Goal: Transaction & Acquisition: Purchase product/service

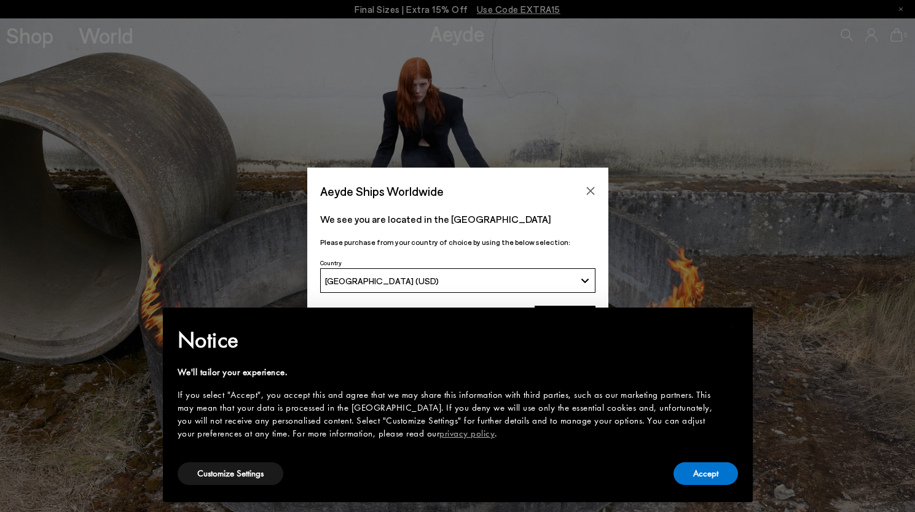
click at [586, 189] on icon "Close" at bounding box center [591, 191] width 10 height 10
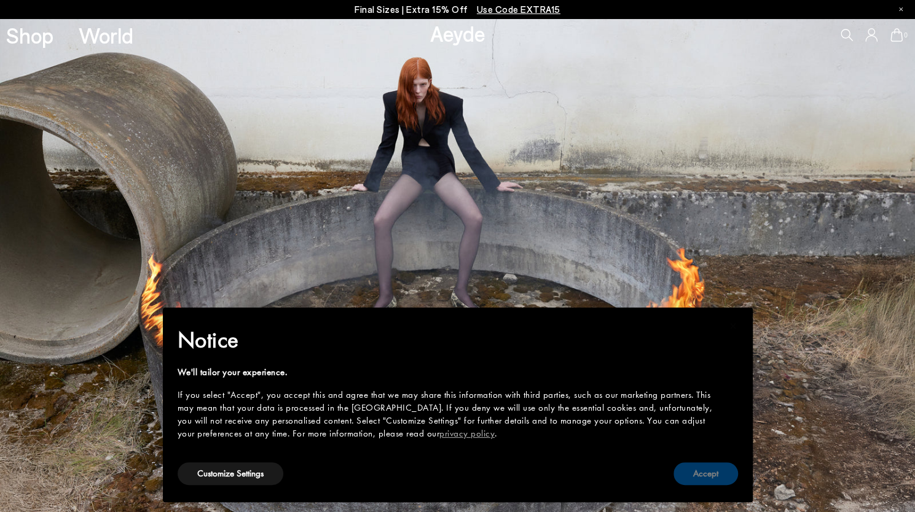
click at [692, 464] on button "Accept" at bounding box center [705, 474] width 65 height 23
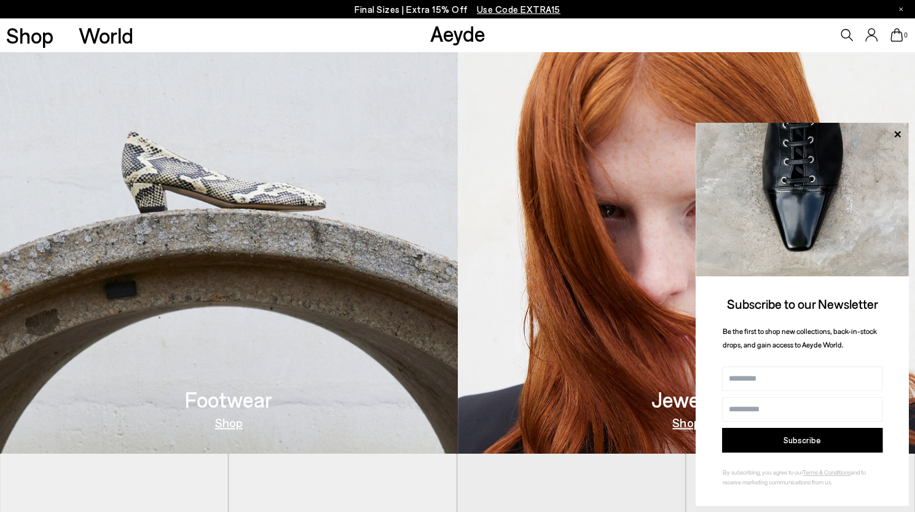
scroll to position [553, 0]
click at [222, 423] on link "Shop" at bounding box center [229, 422] width 28 height 12
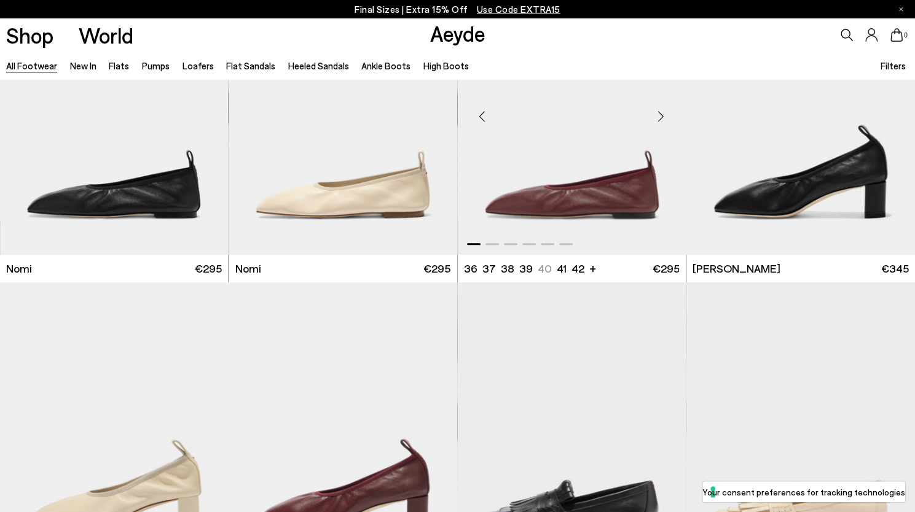
scroll to position [246, 0]
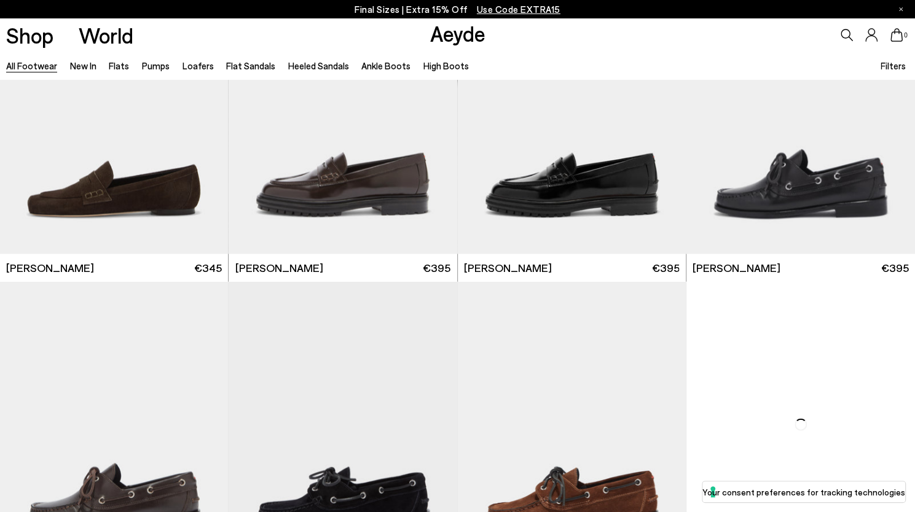
scroll to position [1597, 0]
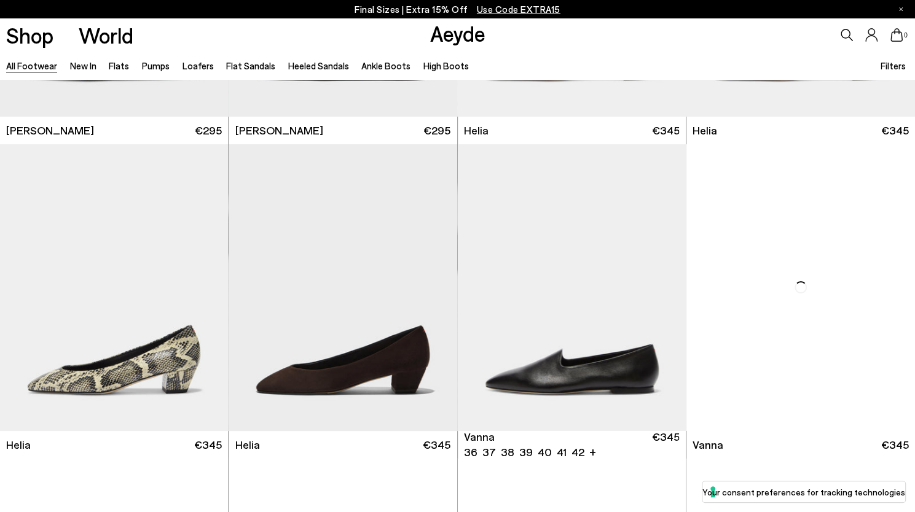
scroll to position [2888, 0]
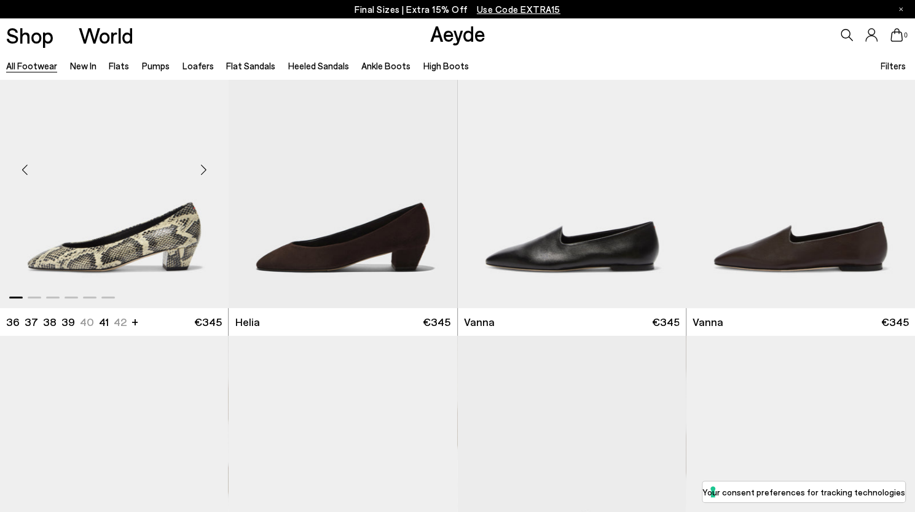
click at [146, 254] on img "1 / 6" at bounding box center [114, 165] width 229 height 287
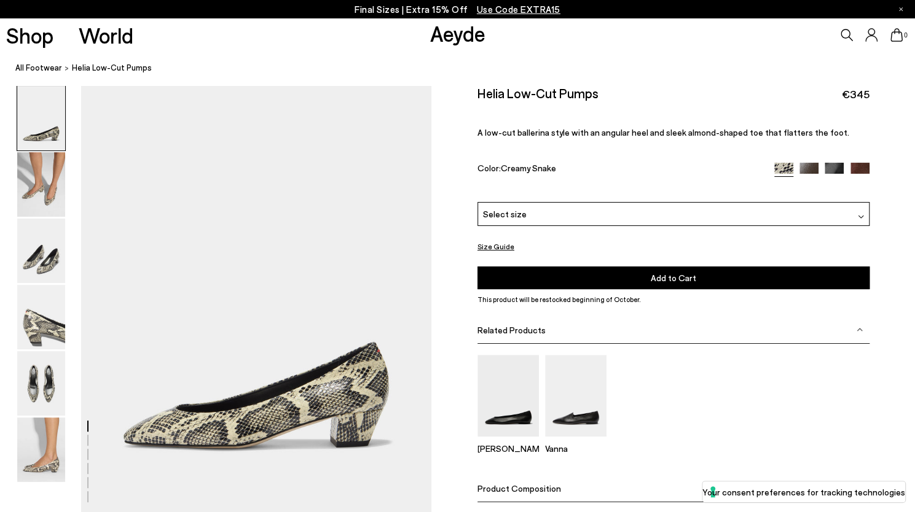
click at [515, 208] on span "Select size" at bounding box center [505, 214] width 44 height 13
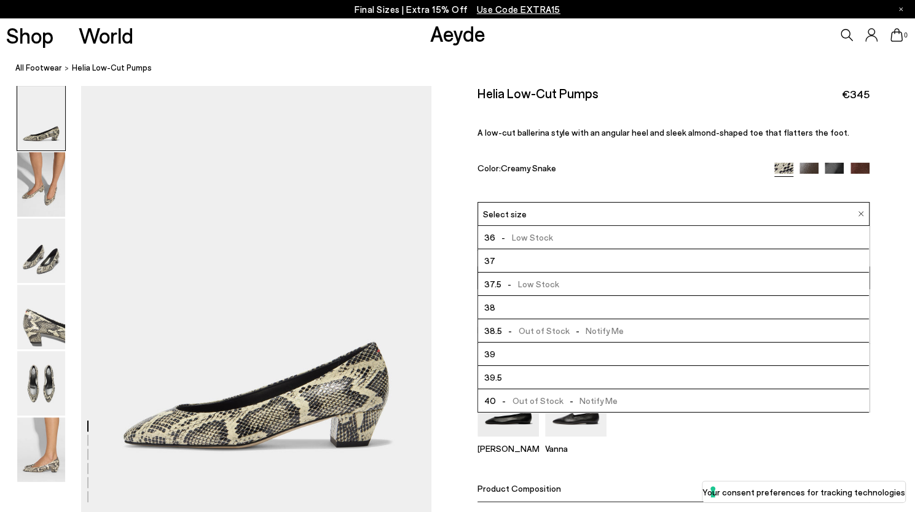
click at [512, 304] on li "38" at bounding box center [673, 307] width 391 height 23
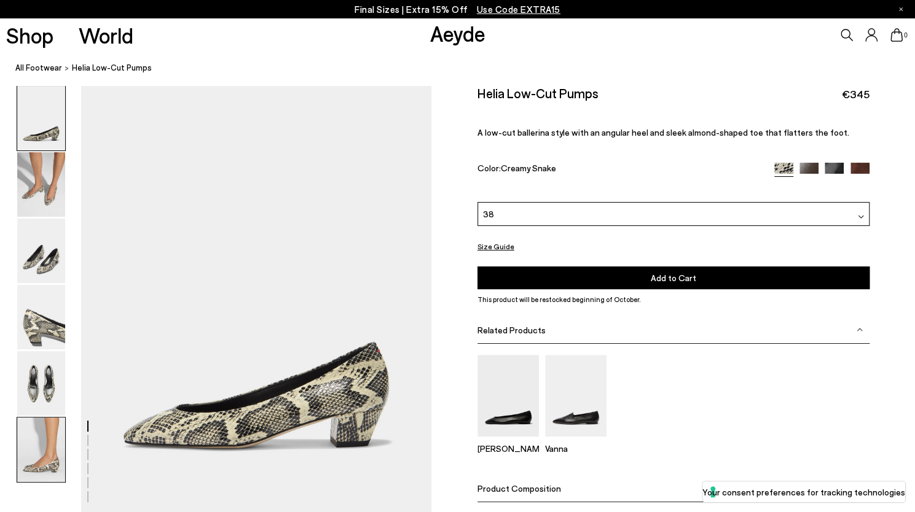
click at [42, 449] on img at bounding box center [41, 450] width 48 height 65
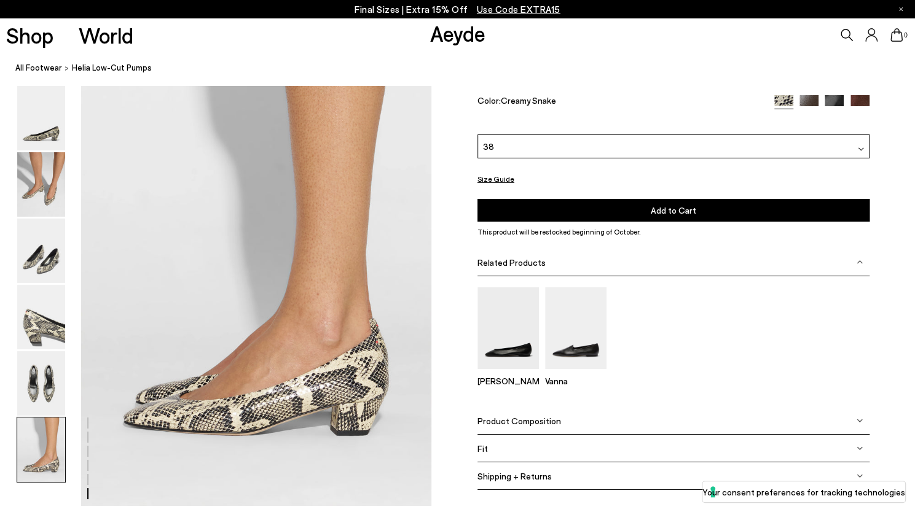
scroll to position [2390, 0]
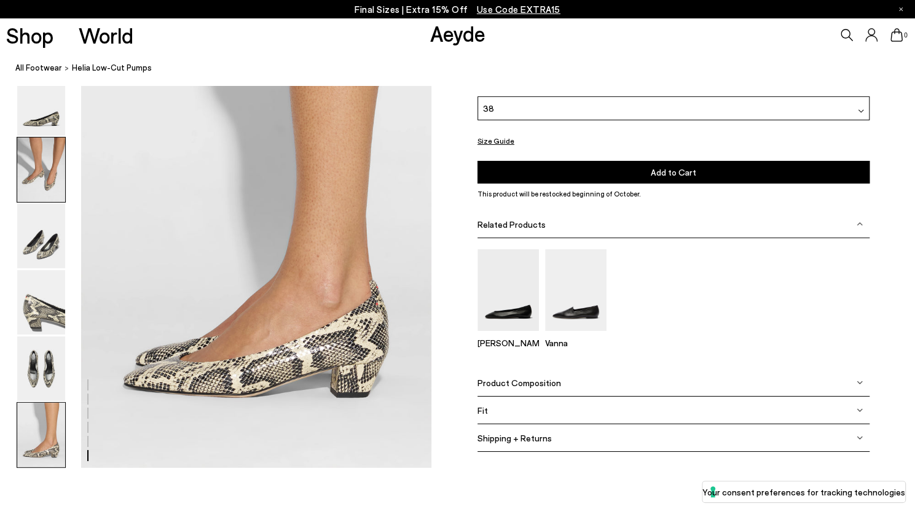
click at [45, 184] on img at bounding box center [41, 170] width 48 height 65
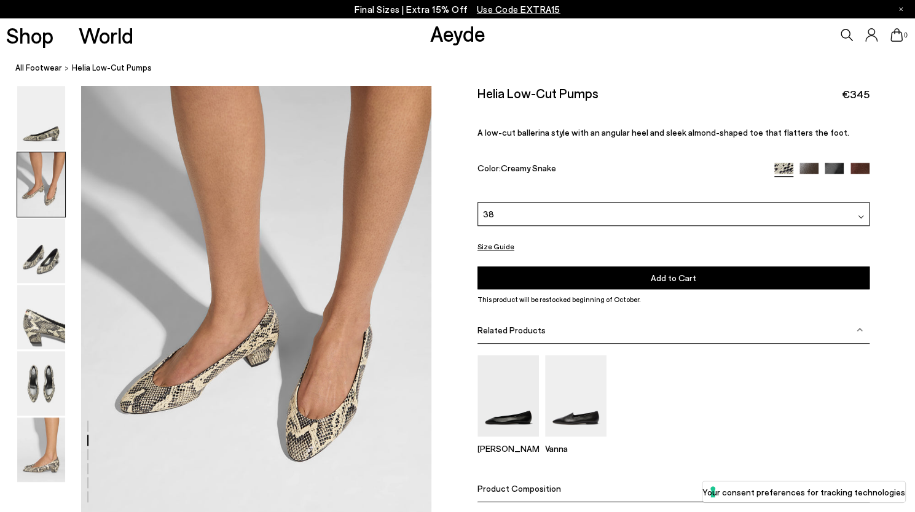
scroll to position [430, 0]
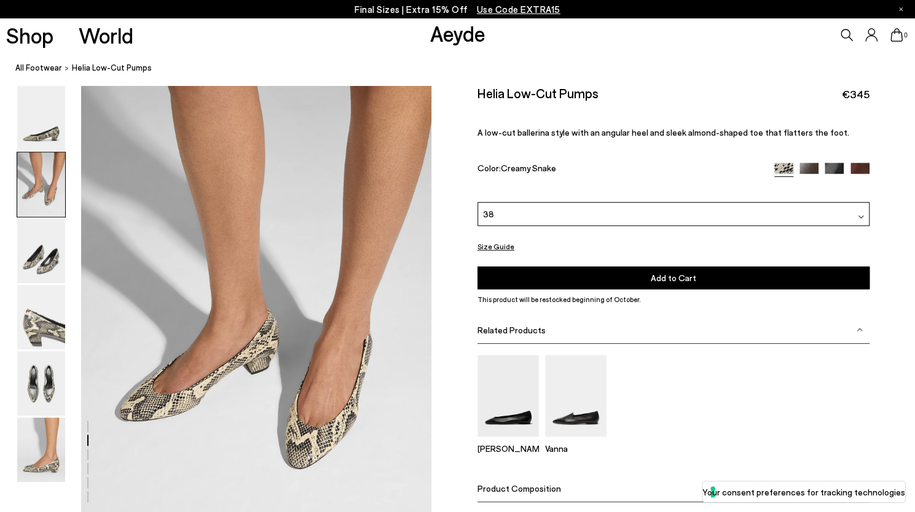
click at [810, 164] on img at bounding box center [808, 172] width 19 height 19
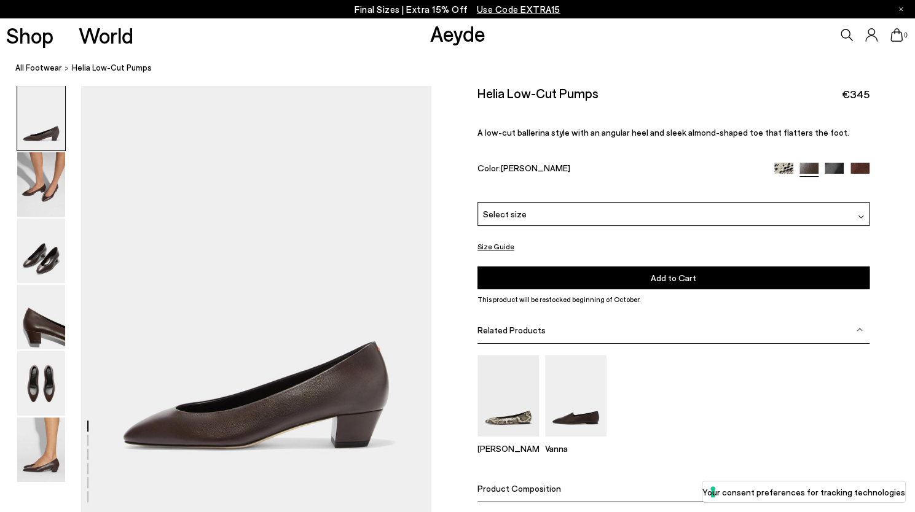
click at [834, 165] on img at bounding box center [834, 172] width 19 height 19
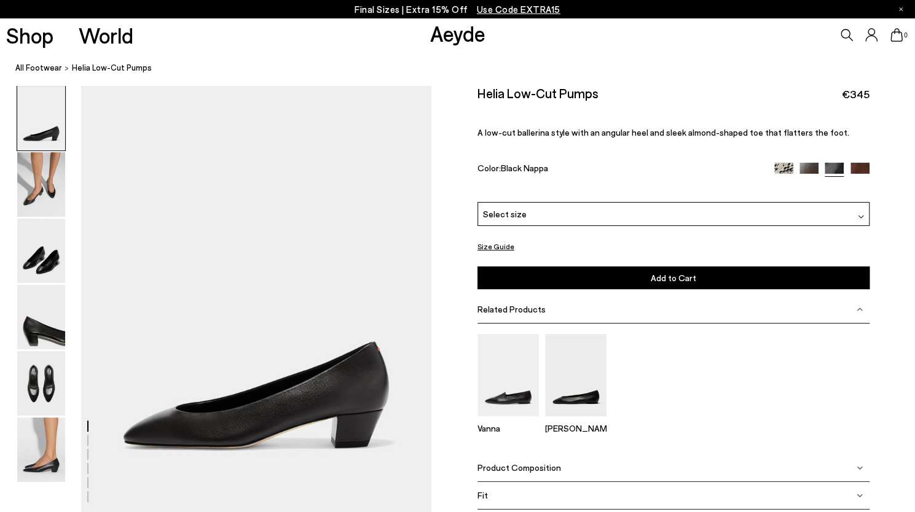
click at [862, 163] on img at bounding box center [859, 172] width 19 height 19
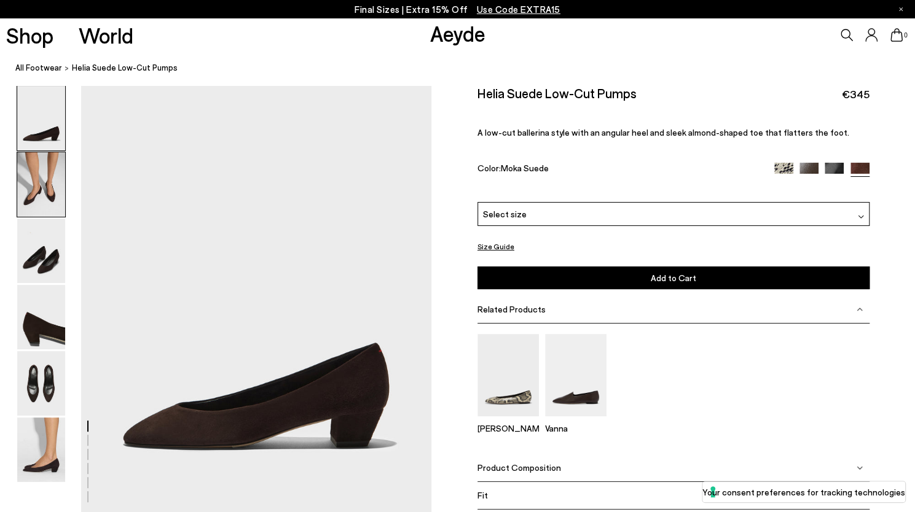
click at [50, 207] on img at bounding box center [41, 184] width 48 height 65
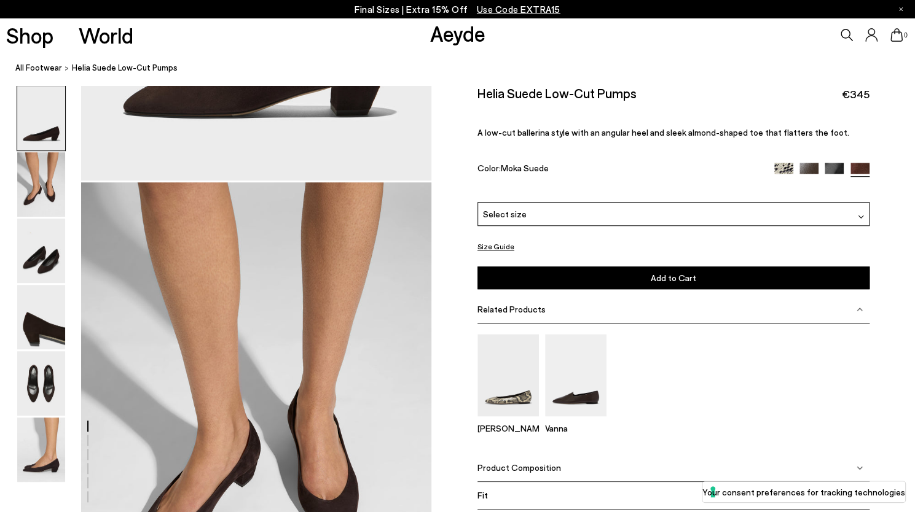
scroll to position [246, 0]
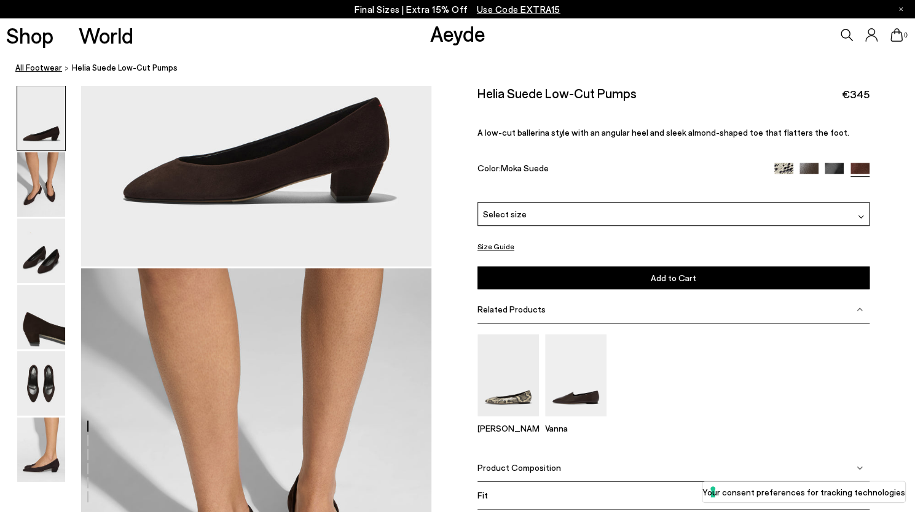
click at [29, 67] on link "All Footwear" at bounding box center [38, 67] width 47 height 13
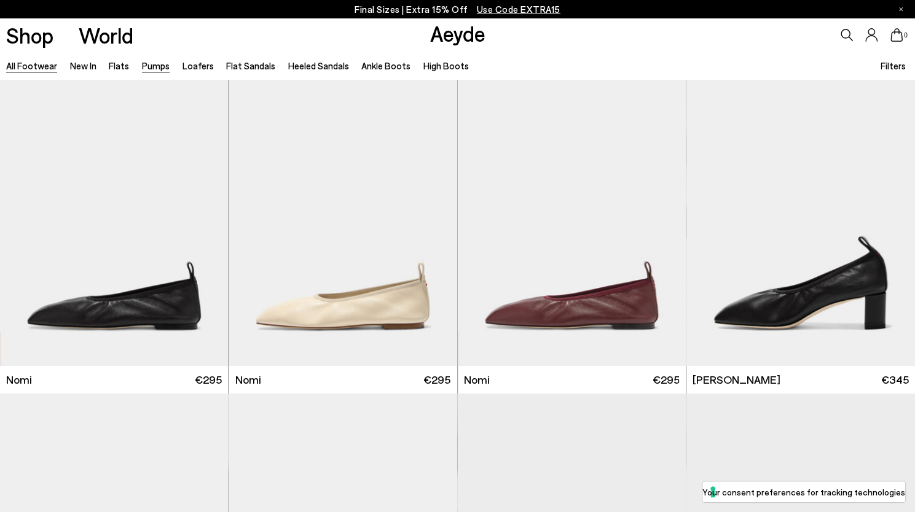
click at [160, 66] on link "Pumps" at bounding box center [156, 65] width 28 height 11
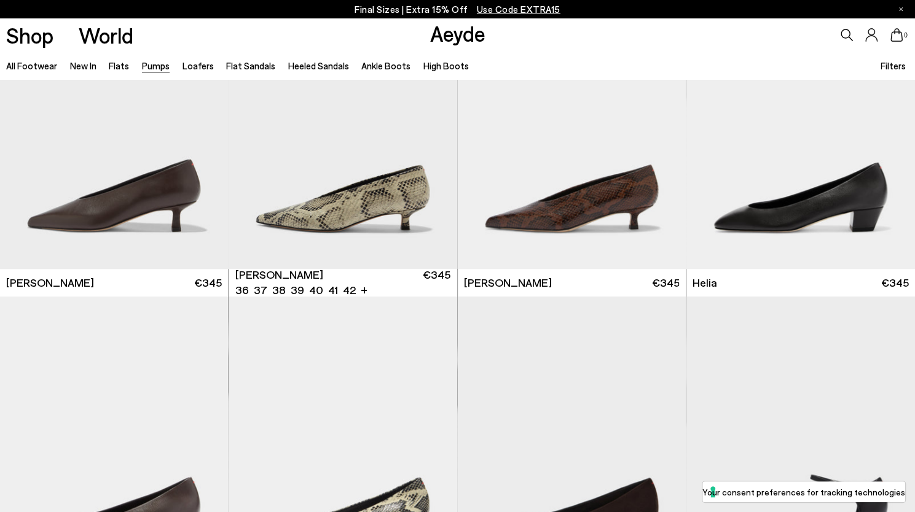
scroll to position [430, 0]
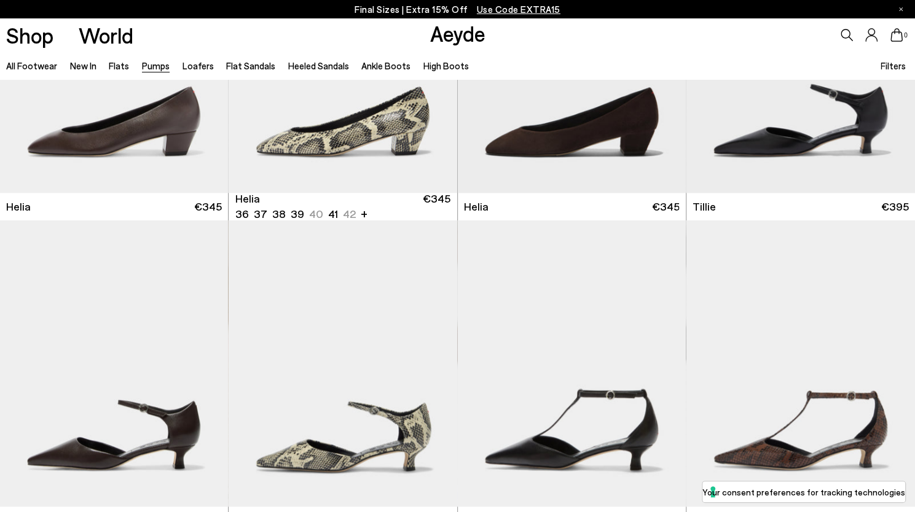
scroll to position [922, 0]
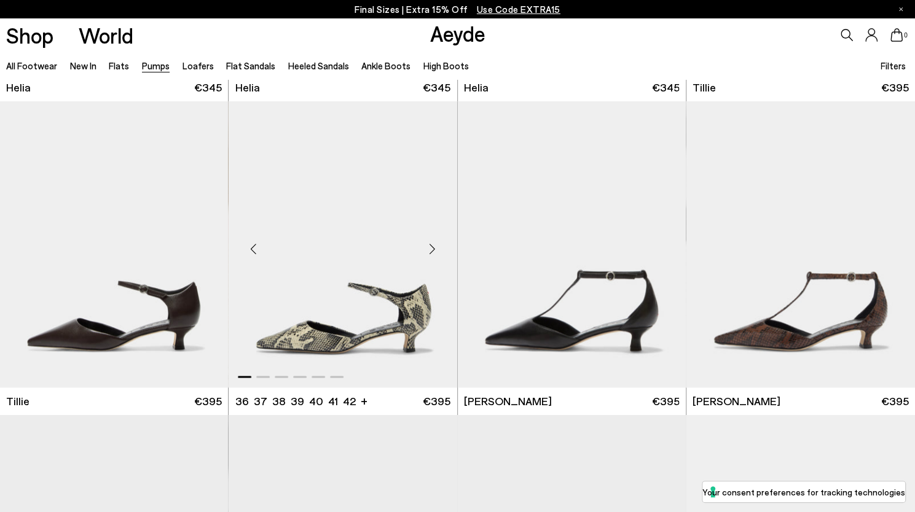
click at [423, 314] on img "1 / 6" at bounding box center [343, 244] width 229 height 287
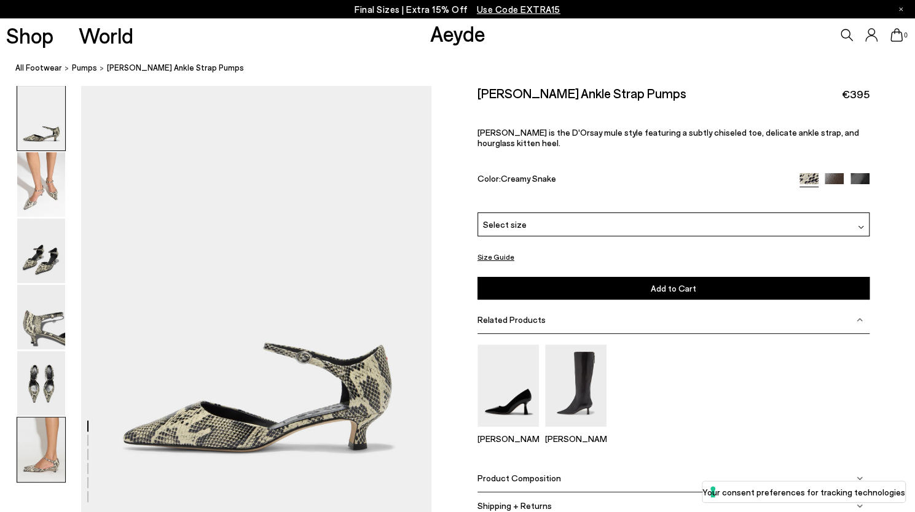
click at [44, 450] on img at bounding box center [41, 450] width 48 height 65
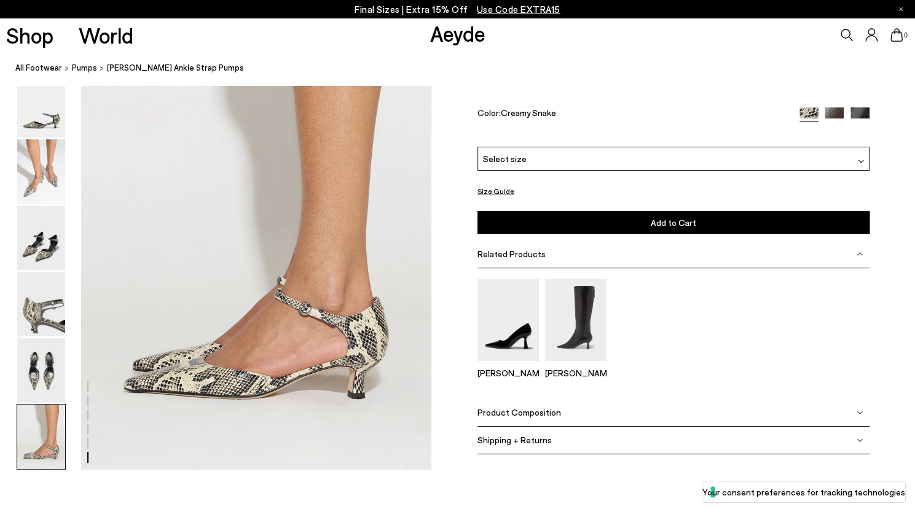
scroll to position [2390, 0]
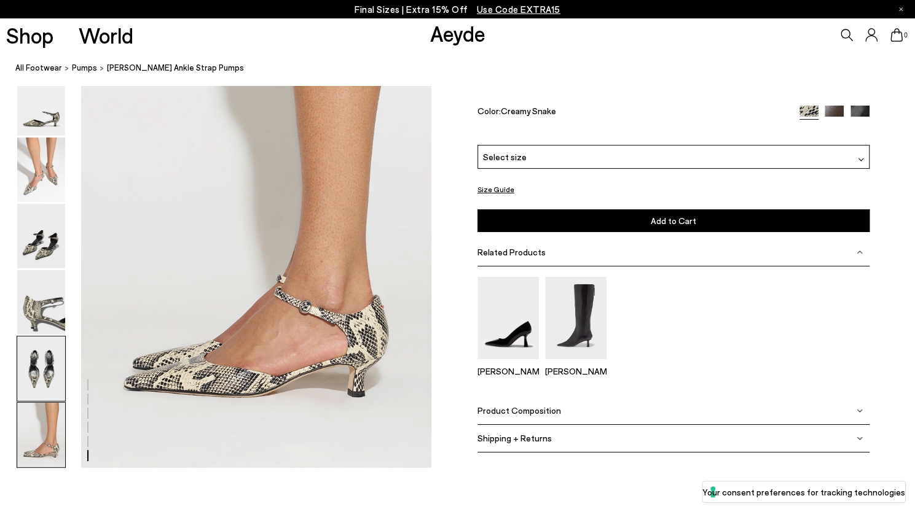
click at [52, 386] on img at bounding box center [41, 369] width 48 height 65
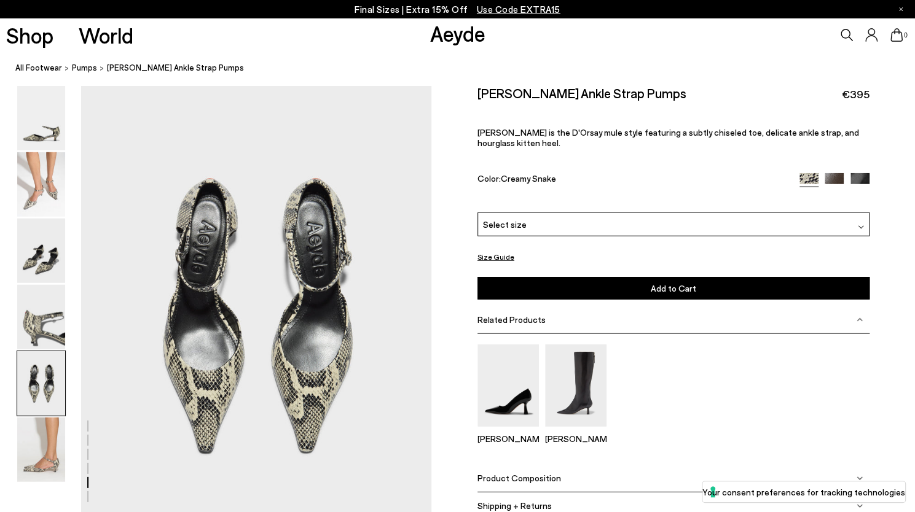
scroll to position [1837, 0]
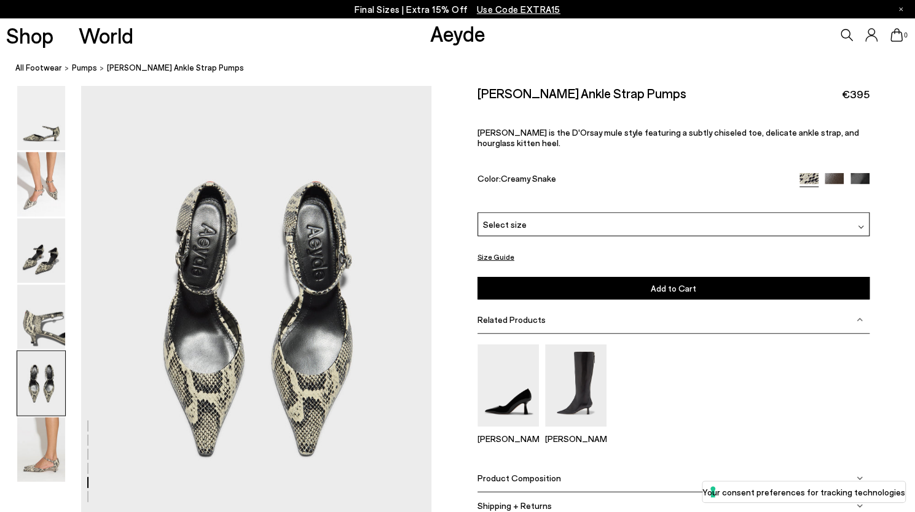
click at [834, 173] on img at bounding box center [834, 182] width 19 height 19
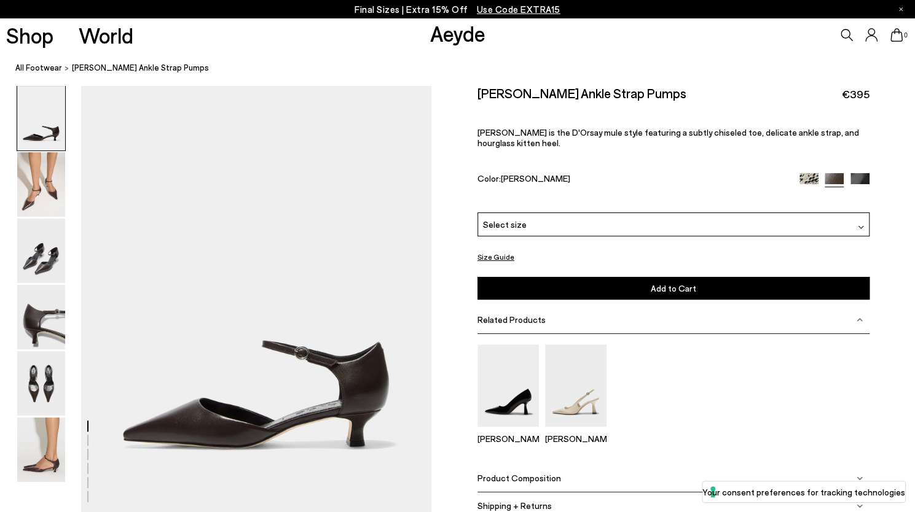
click at [861, 173] on img at bounding box center [859, 182] width 19 height 19
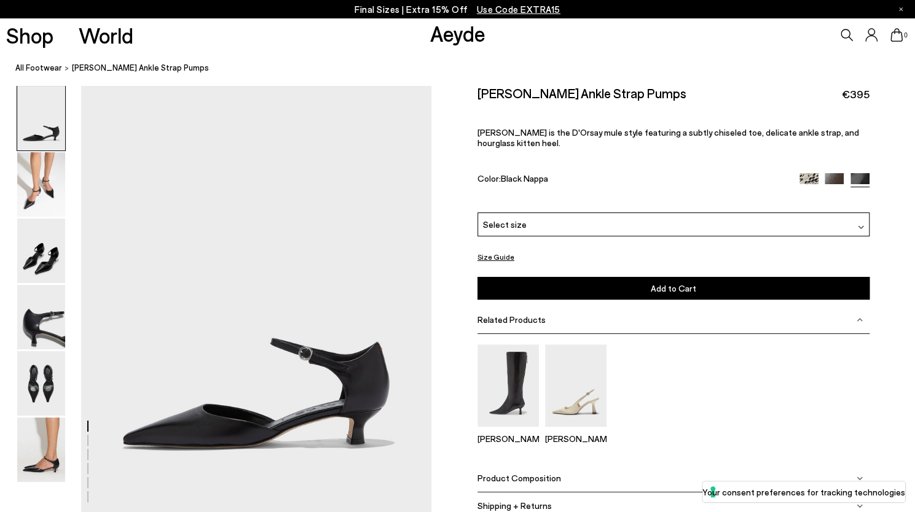
click at [836, 173] on img at bounding box center [834, 182] width 19 height 19
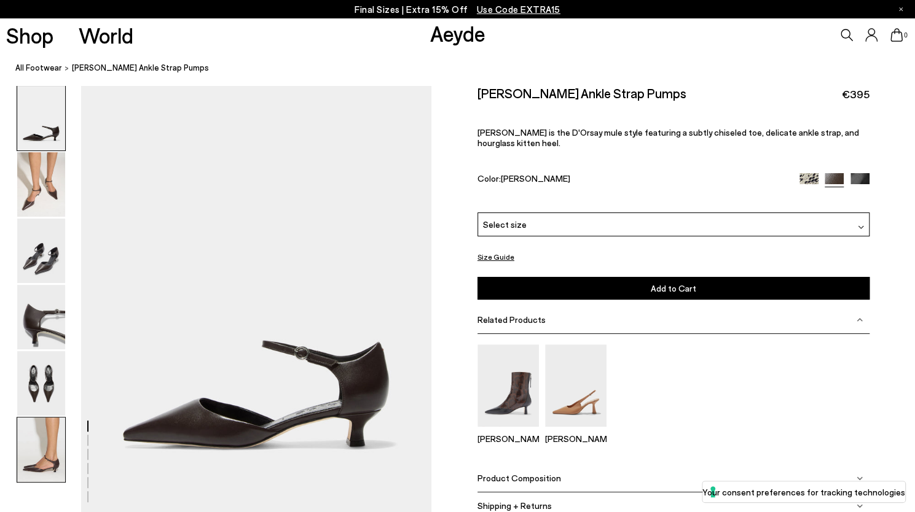
click at [34, 450] on img at bounding box center [41, 450] width 48 height 65
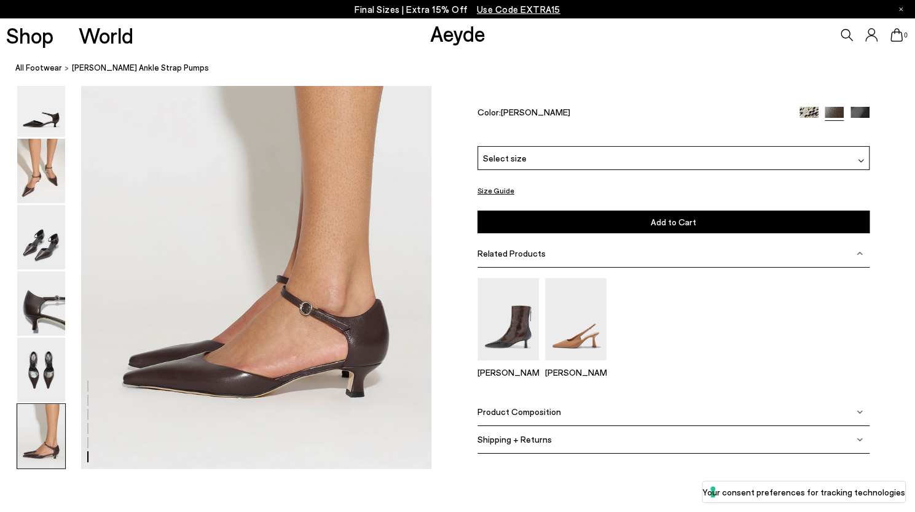
scroll to position [2390, 0]
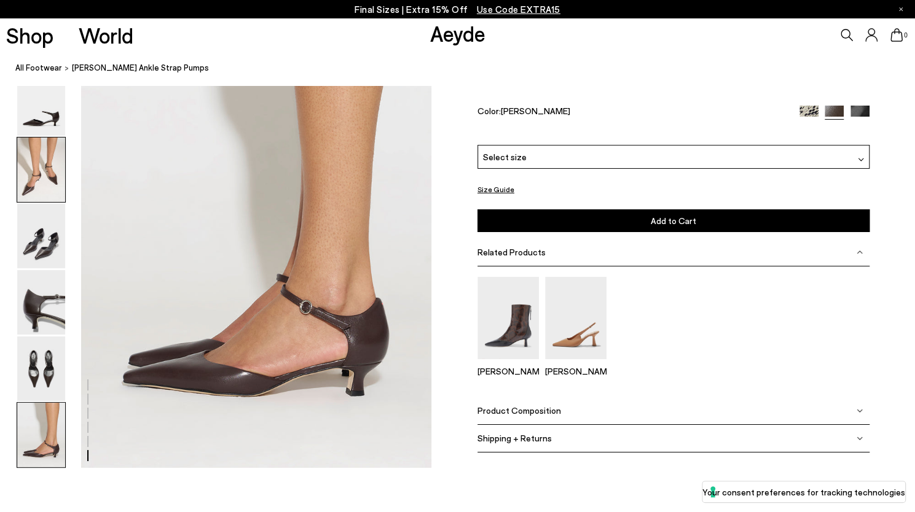
click at [54, 155] on img at bounding box center [41, 170] width 48 height 65
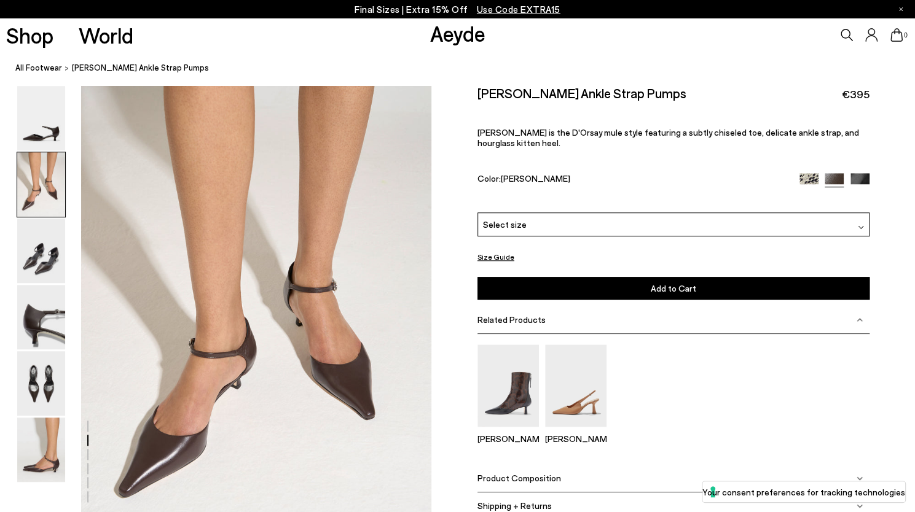
scroll to position [430, 0]
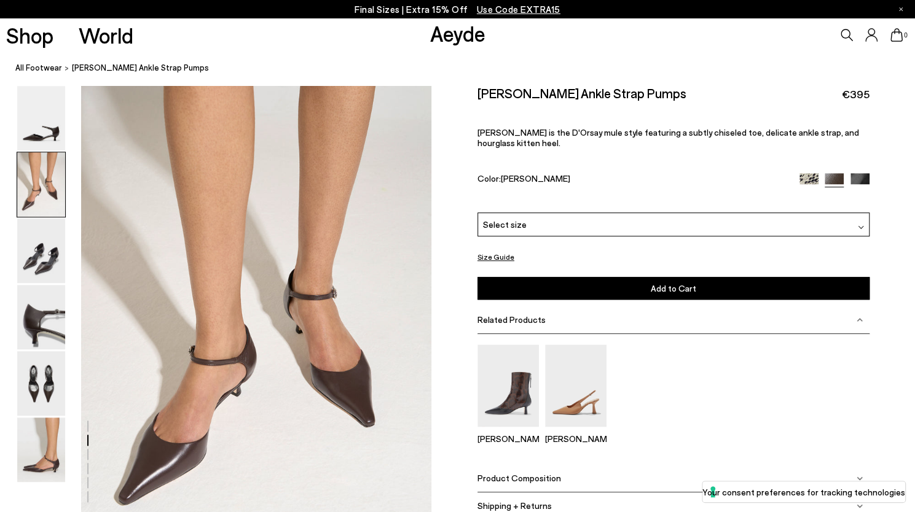
click at [804, 173] on div at bounding box center [834, 180] width 70 height 14
click at [807, 173] on img at bounding box center [808, 182] width 19 height 19
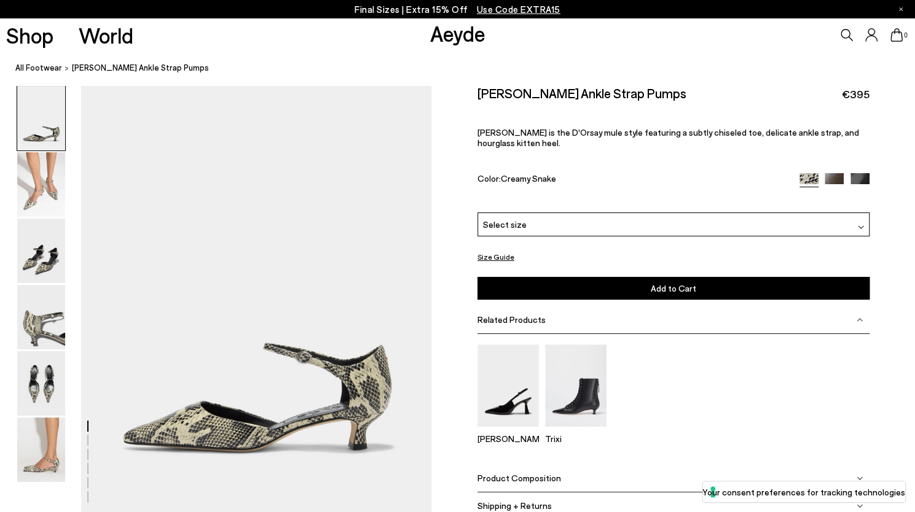
click at [562, 220] on div "Select size" at bounding box center [673, 225] width 392 height 24
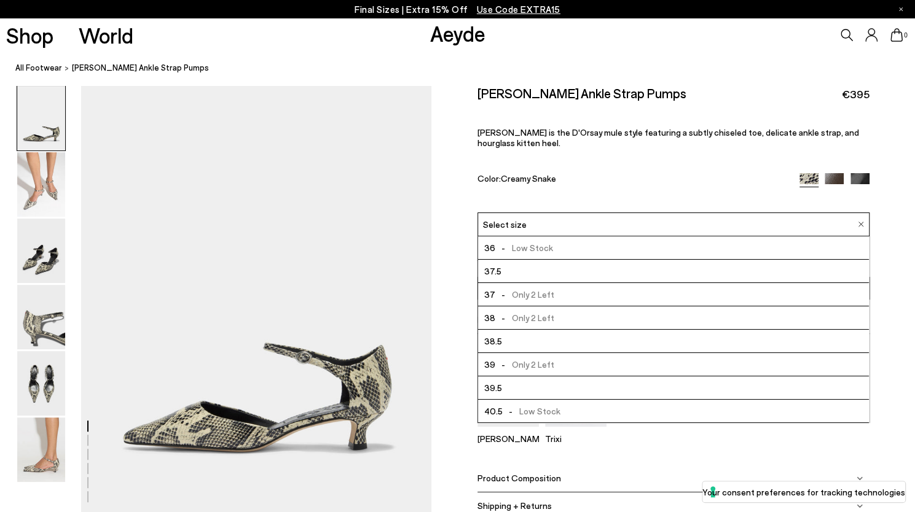
click at [545, 310] on span "- Only 2 Left" at bounding box center [524, 317] width 59 height 15
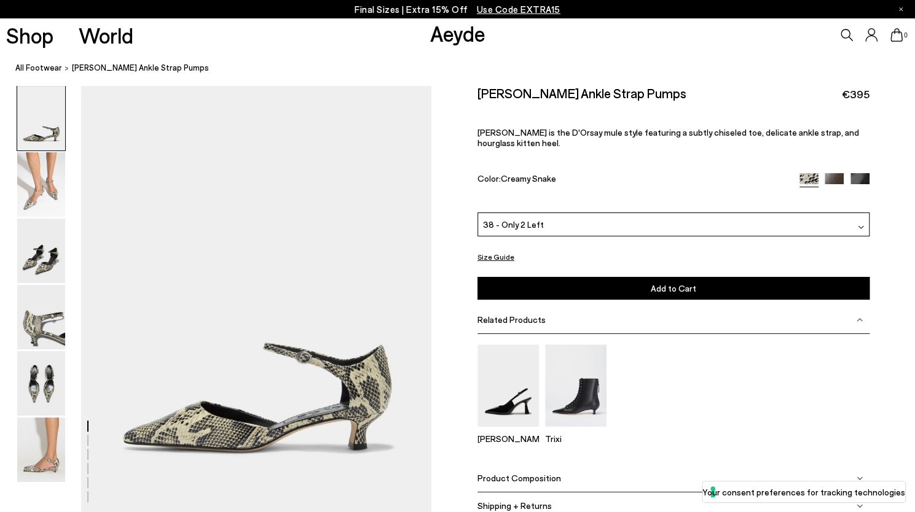
click at [494, 249] on button "Size Guide" at bounding box center [495, 256] width 37 height 15
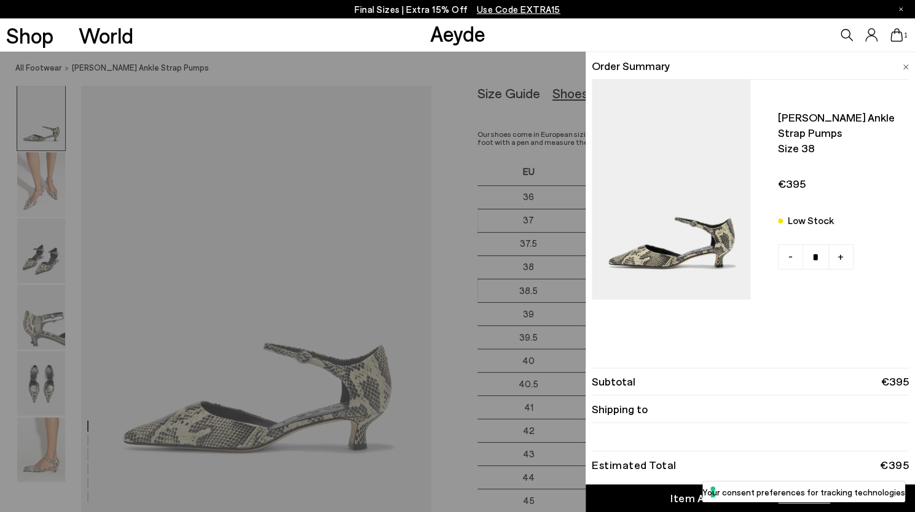
click at [465, 241] on div "Quick Add Color Size View Details Order Summary Tillie ankle strap pumps Size 3…" at bounding box center [457, 282] width 915 height 461
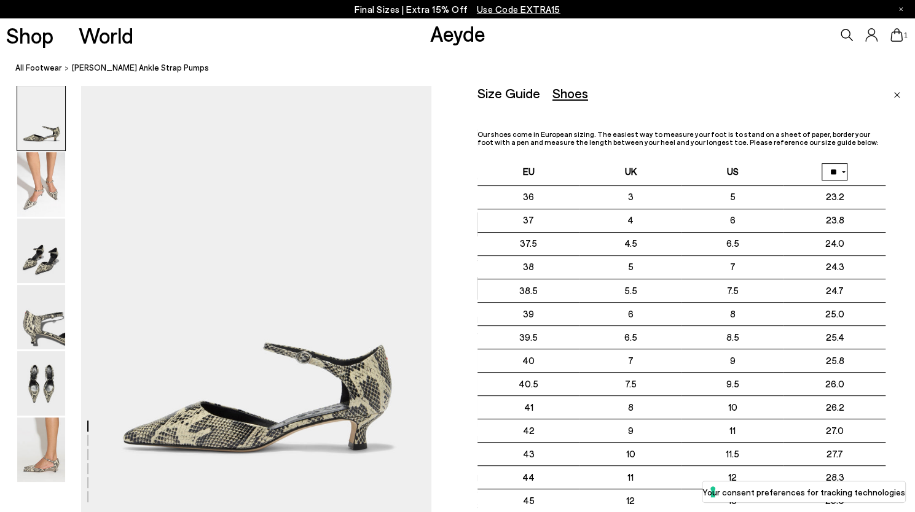
click at [893, 92] on link "Close" at bounding box center [896, 92] width 7 height 15
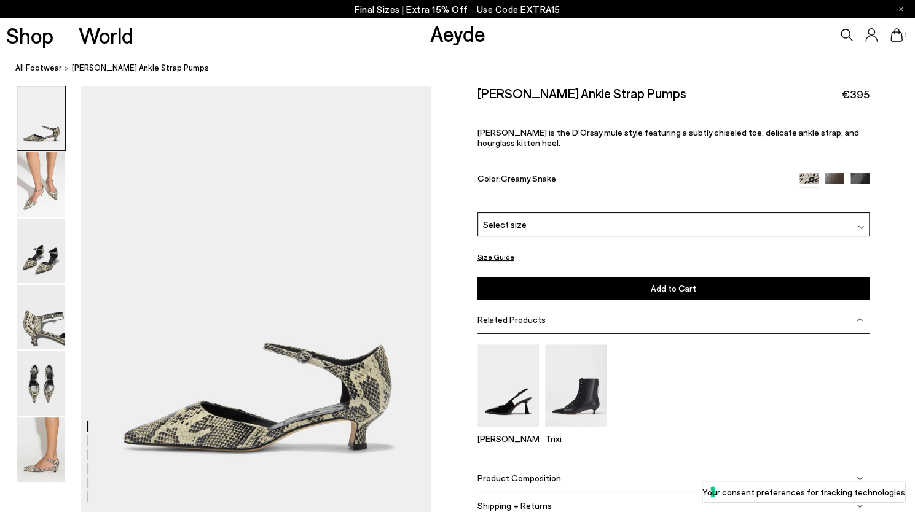
click at [544, 213] on div "Select size" at bounding box center [673, 225] width 392 height 24
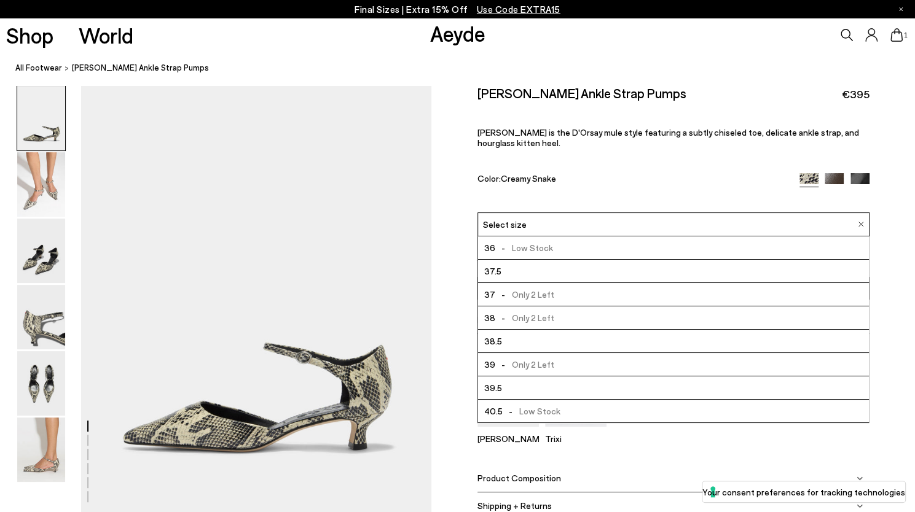
click at [544, 330] on li "38.5" at bounding box center [673, 341] width 391 height 23
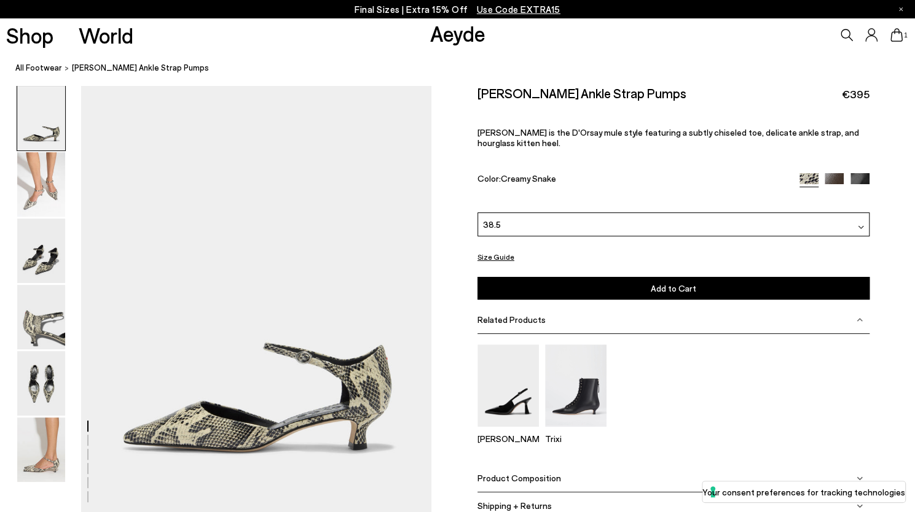
click at [652, 283] on span "Add to Cart" at bounding box center [673, 288] width 45 height 10
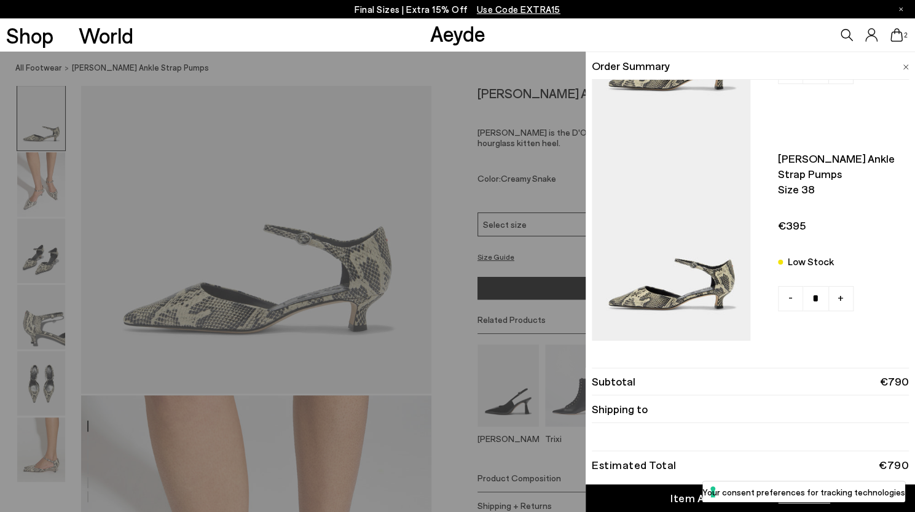
scroll to position [246, 0]
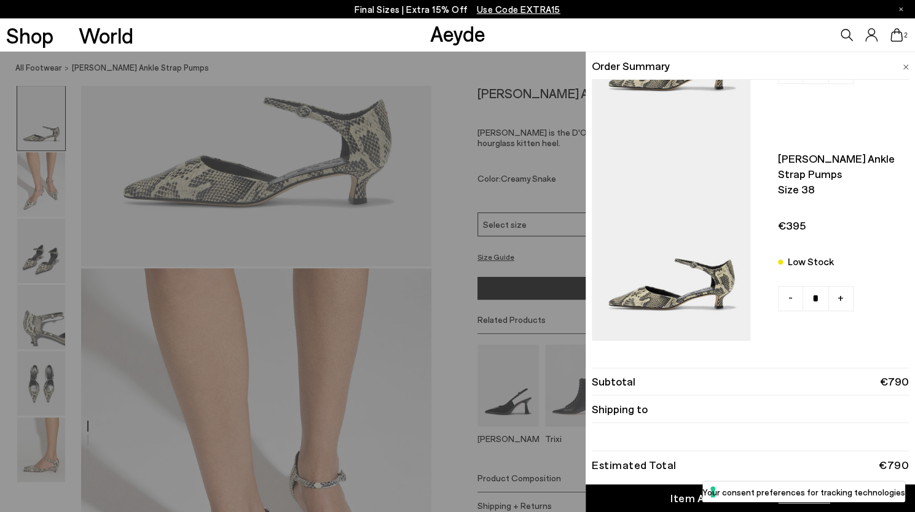
click at [892, 37] on icon at bounding box center [896, 35] width 12 height 14
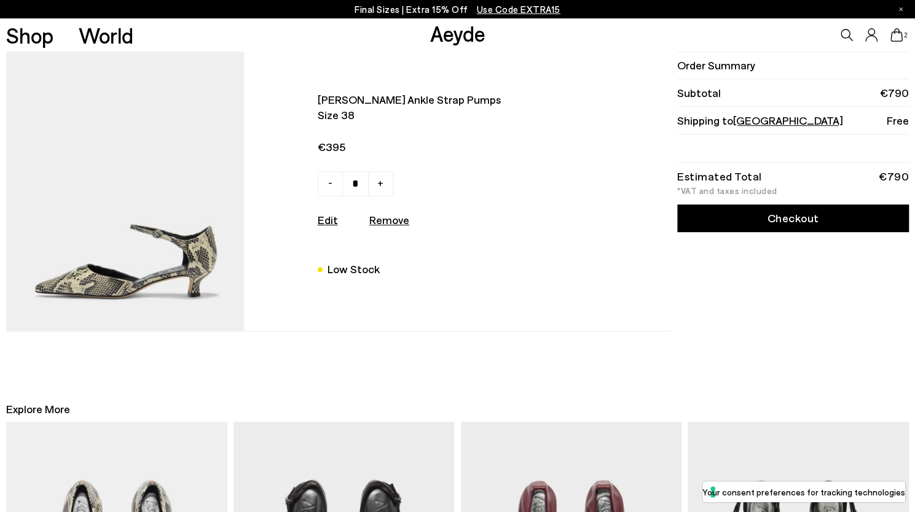
scroll to position [553, 0]
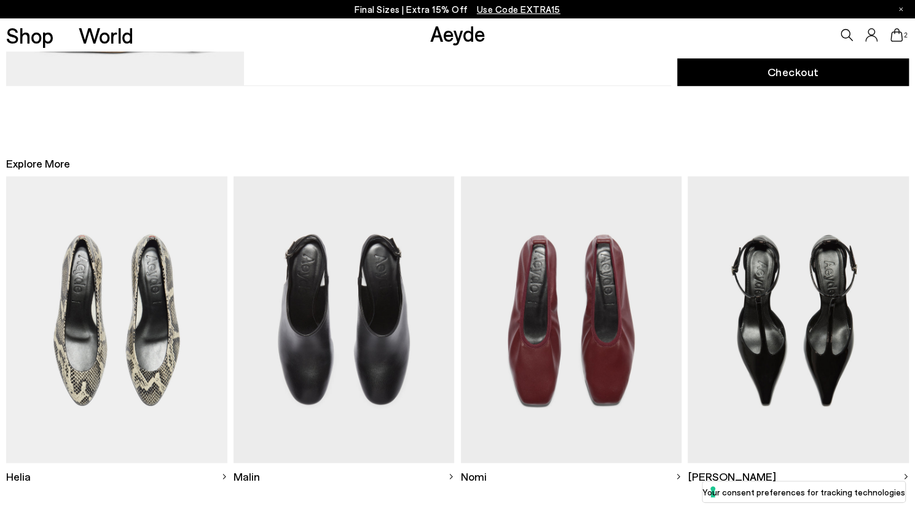
click at [783, 315] on img at bounding box center [798, 319] width 221 height 287
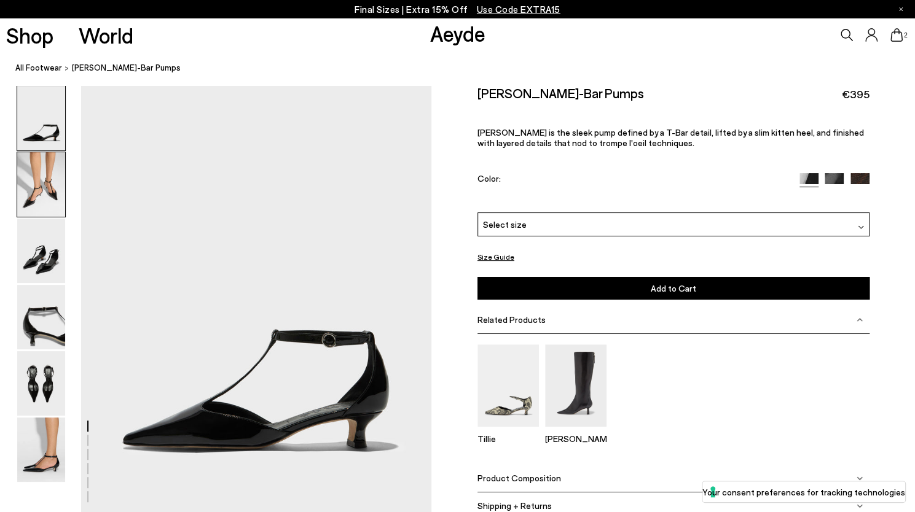
click at [34, 196] on img at bounding box center [41, 184] width 48 height 65
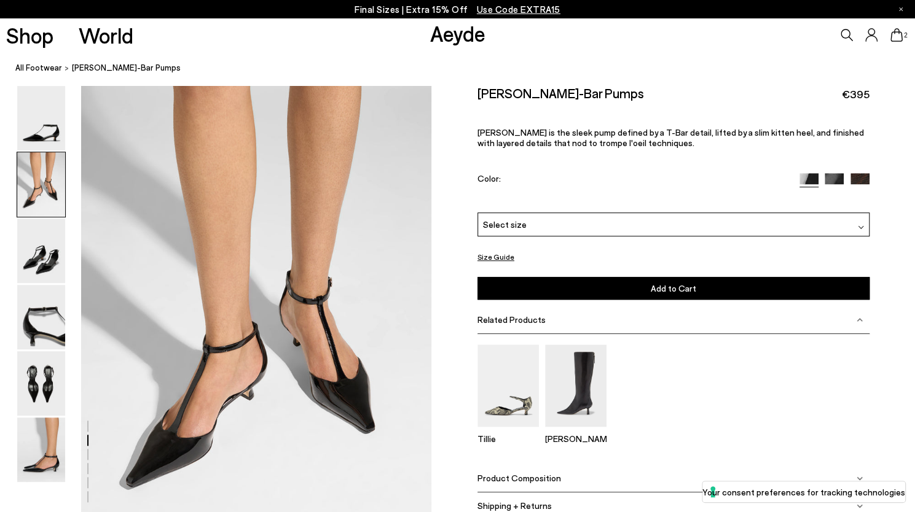
scroll to position [430, 0]
click at [836, 176] on img at bounding box center [834, 182] width 19 height 19
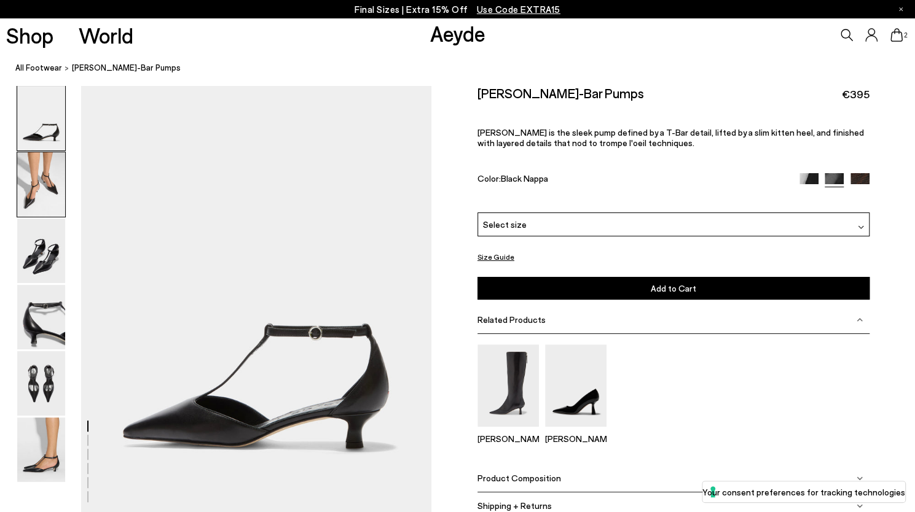
click at [58, 174] on img at bounding box center [41, 184] width 48 height 65
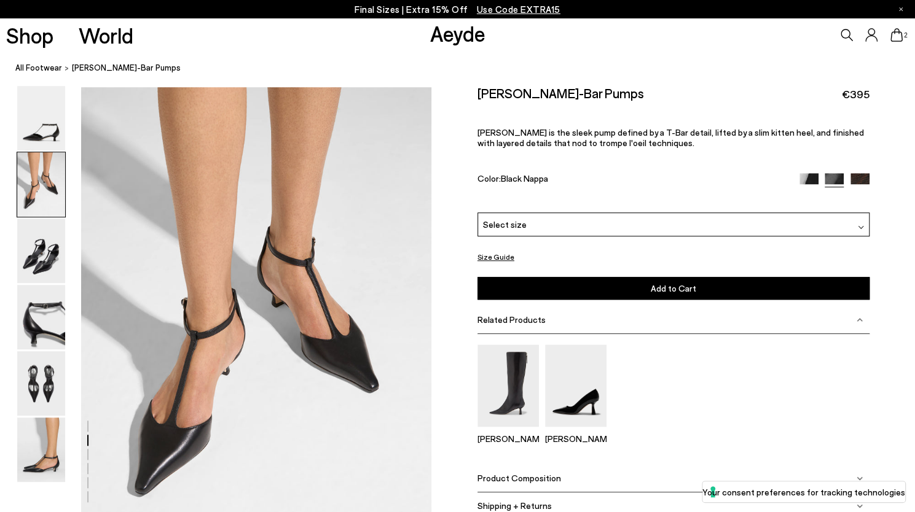
scroll to position [430, 0]
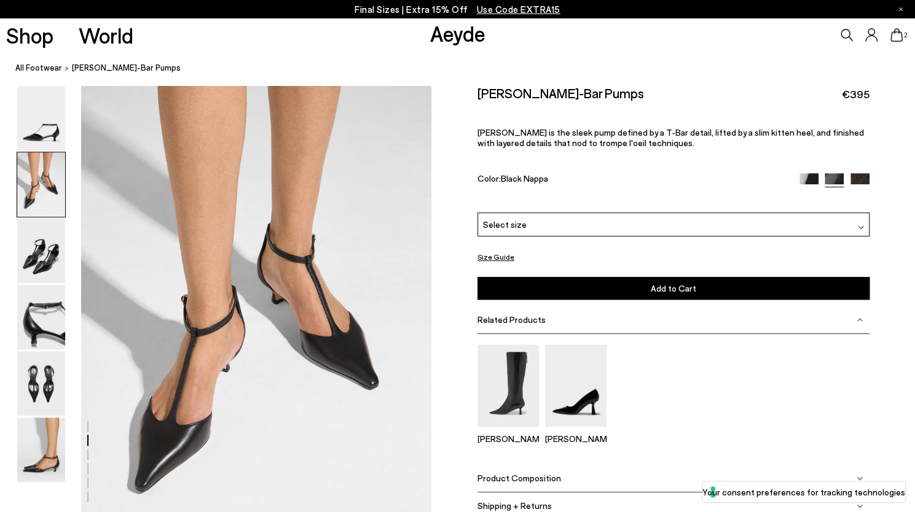
click at [858, 176] on img at bounding box center [859, 182] width 19 height 19
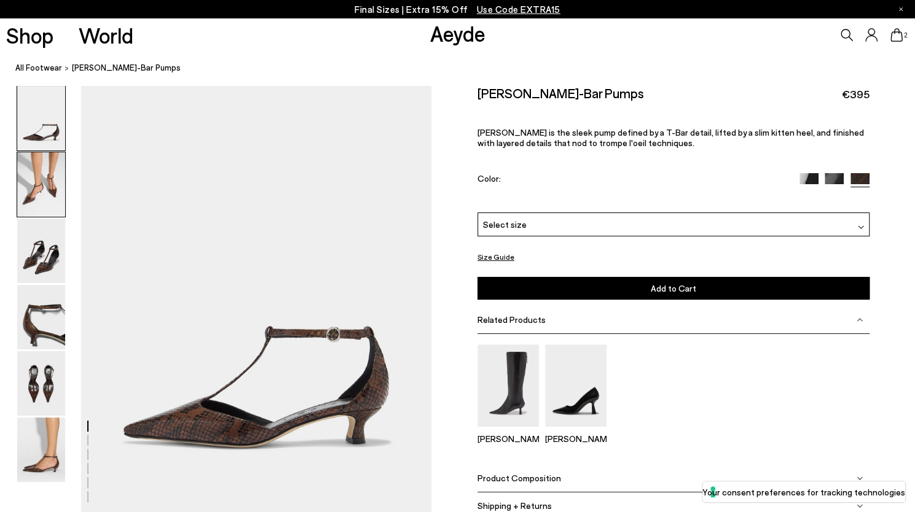
click at [27, 206] on img at bounding box center [41, 184] width 48 height 65
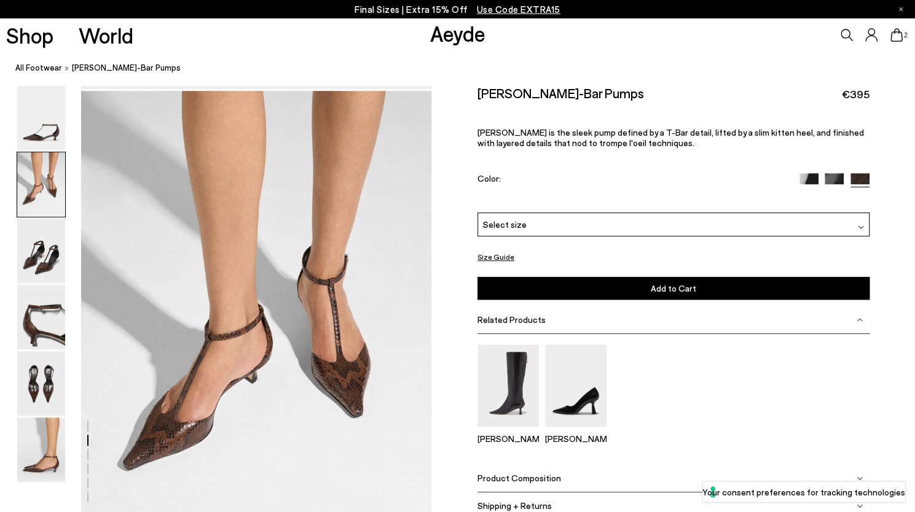
scroll to position [430, 0]
